Goal: Find specific page/section: Find specific page/section

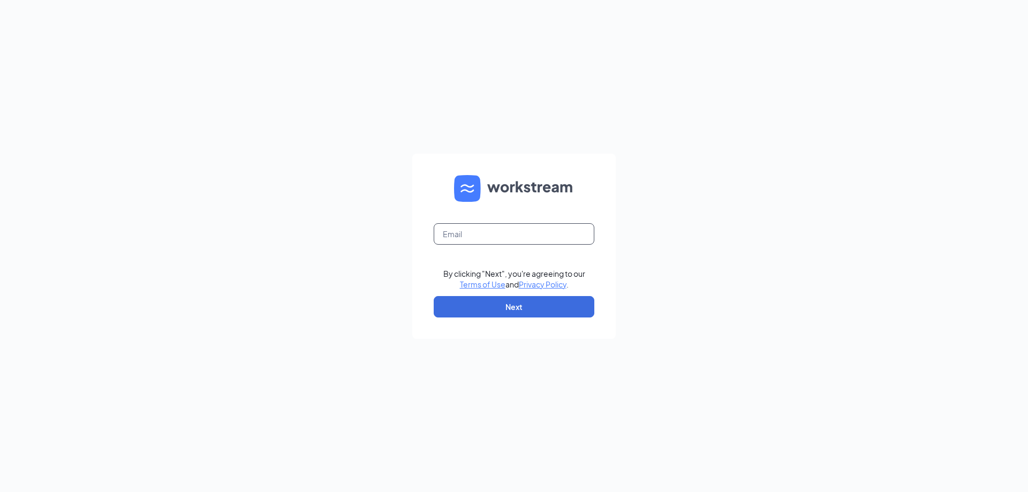
click at [547, 226] on input "text" at bounding box center [514, 233] width 161 height 21
type input "Andrew.morgan390@gmail.com"
click at [473, 307] on button "Next" at bounding box center [514, 306] width 161 height 21
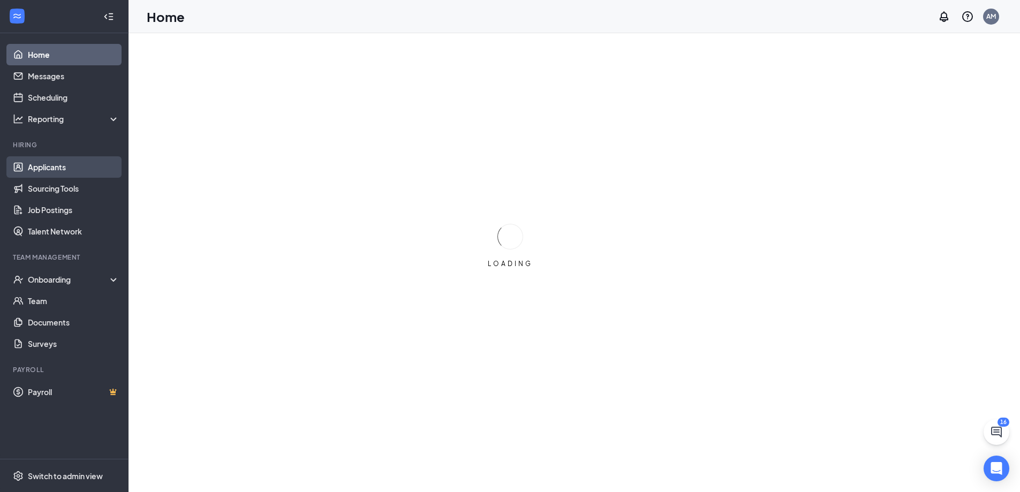
click at [78, 167] on link "Applicants" at bounding box center [74, 166] width 92 height 21
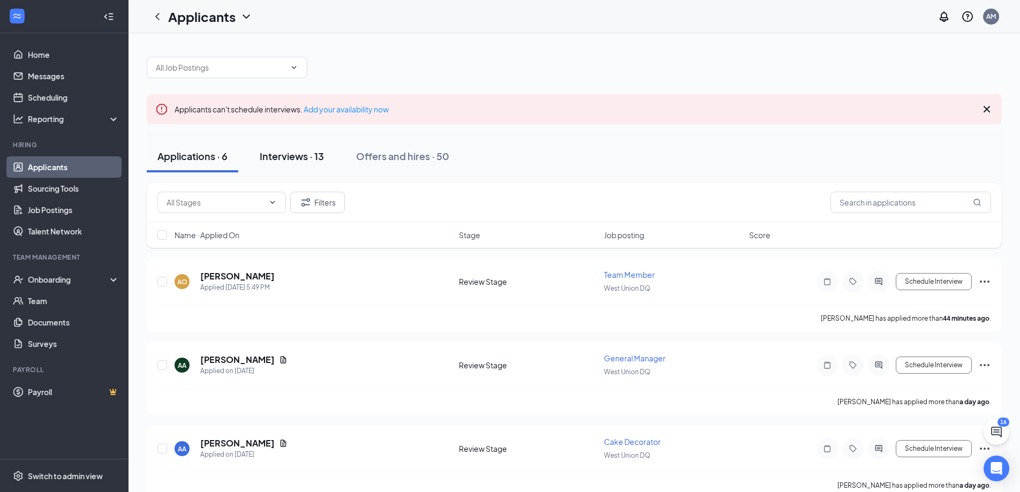
click at [310, 163] on button "Interviews · 13" at bounding box center [292, 156] width 86 height 32
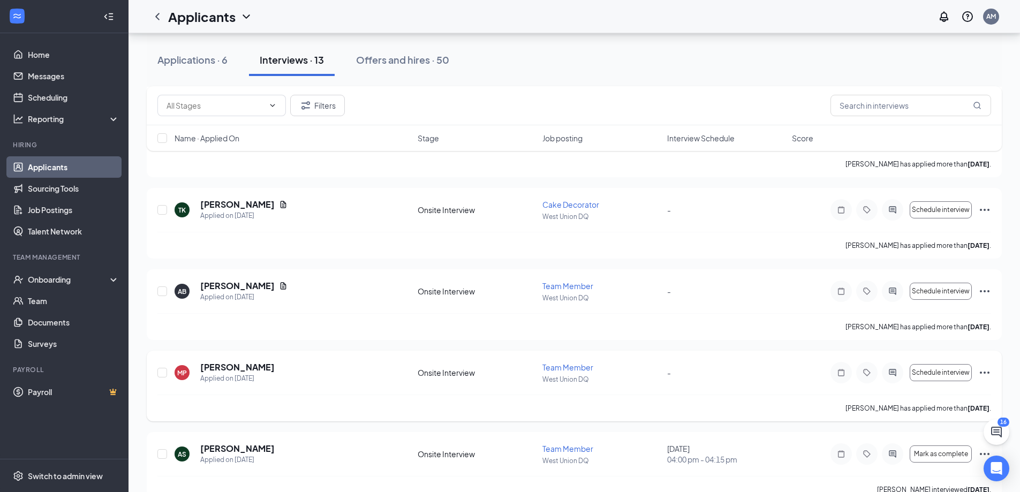
scroll to position [291, 0]
